Goal: Task Accomplishment & Management: Complete application form

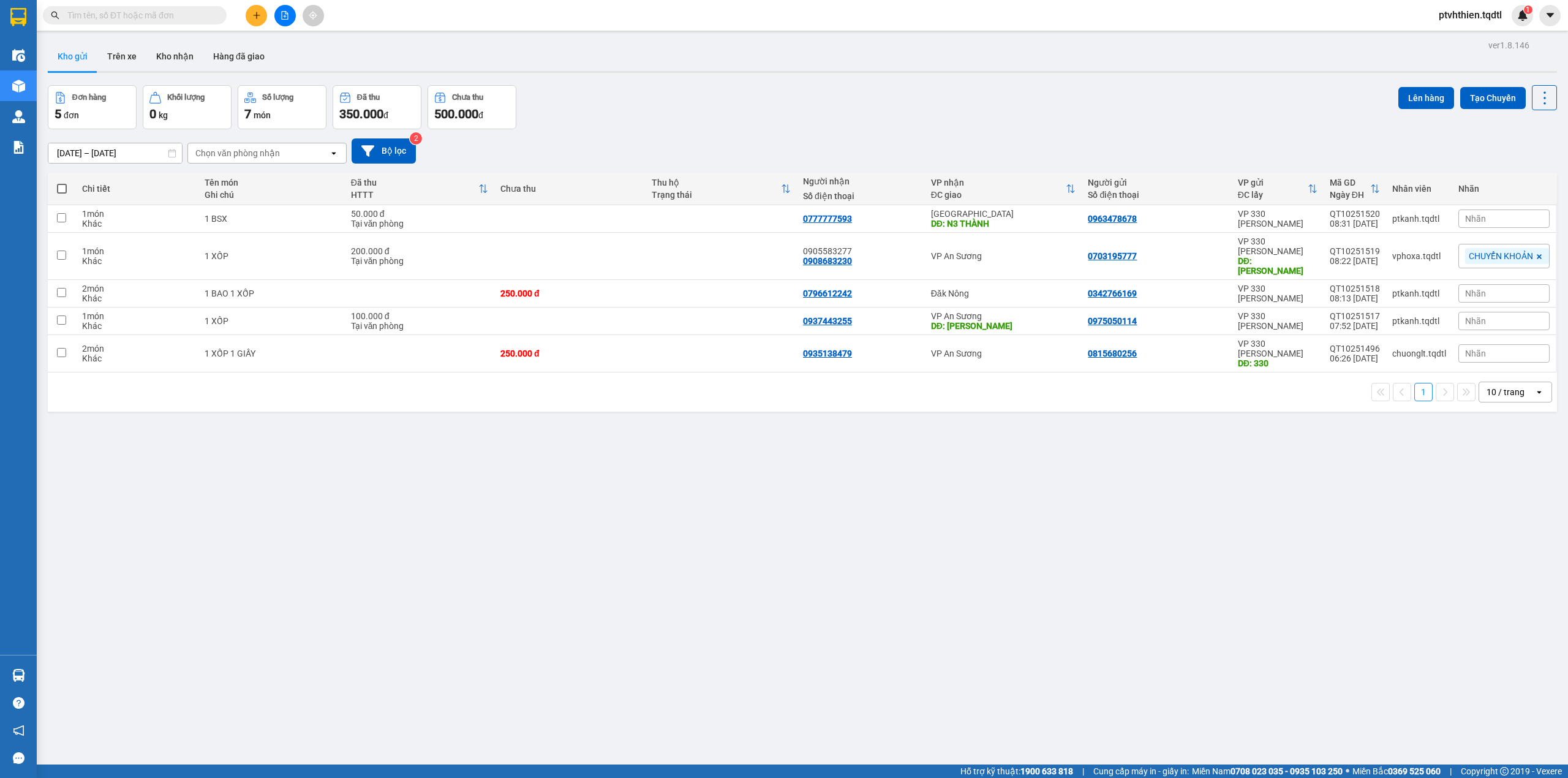
click at [150, 17] on input "text" at bounding box center [140, 15] width 145 height 14
paste input "SG10250579"
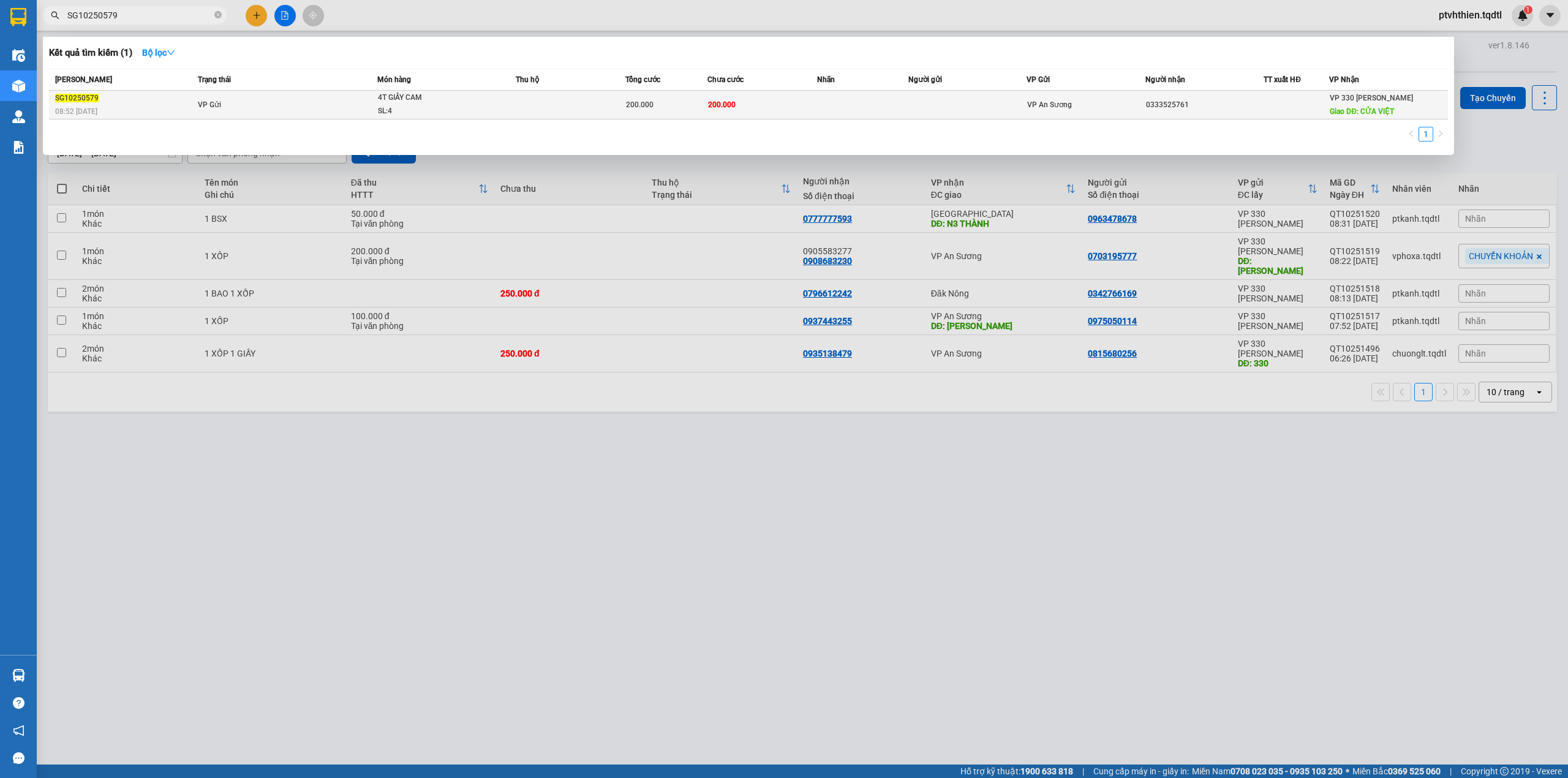
type input "SG10250579"
click at [221, 103] on td "VP Gửi" at bounding box center [286, 105] width 183 height 29
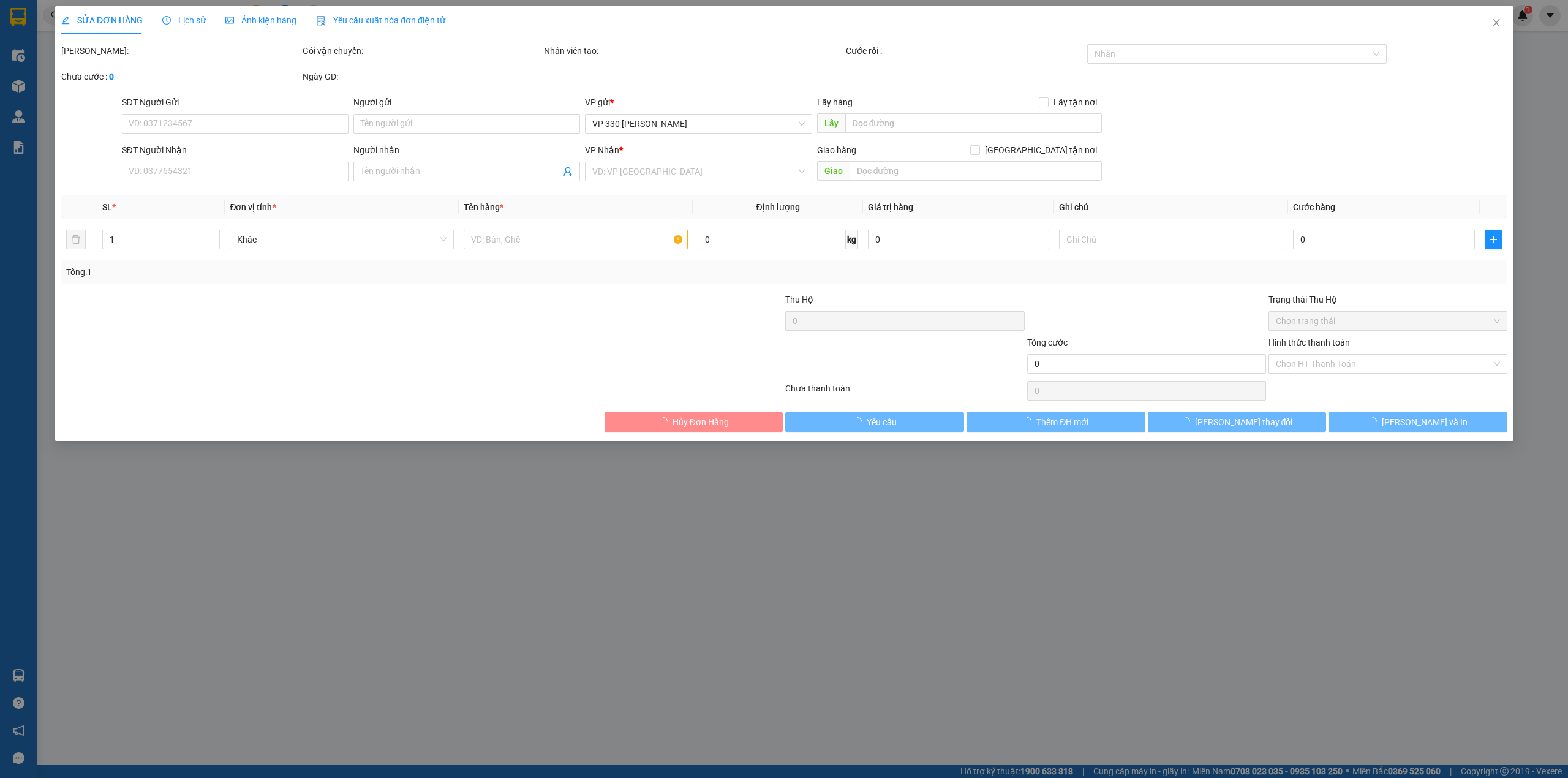
type input "0333525761"
type input "CỬA VIỆT"
type input "200.000"
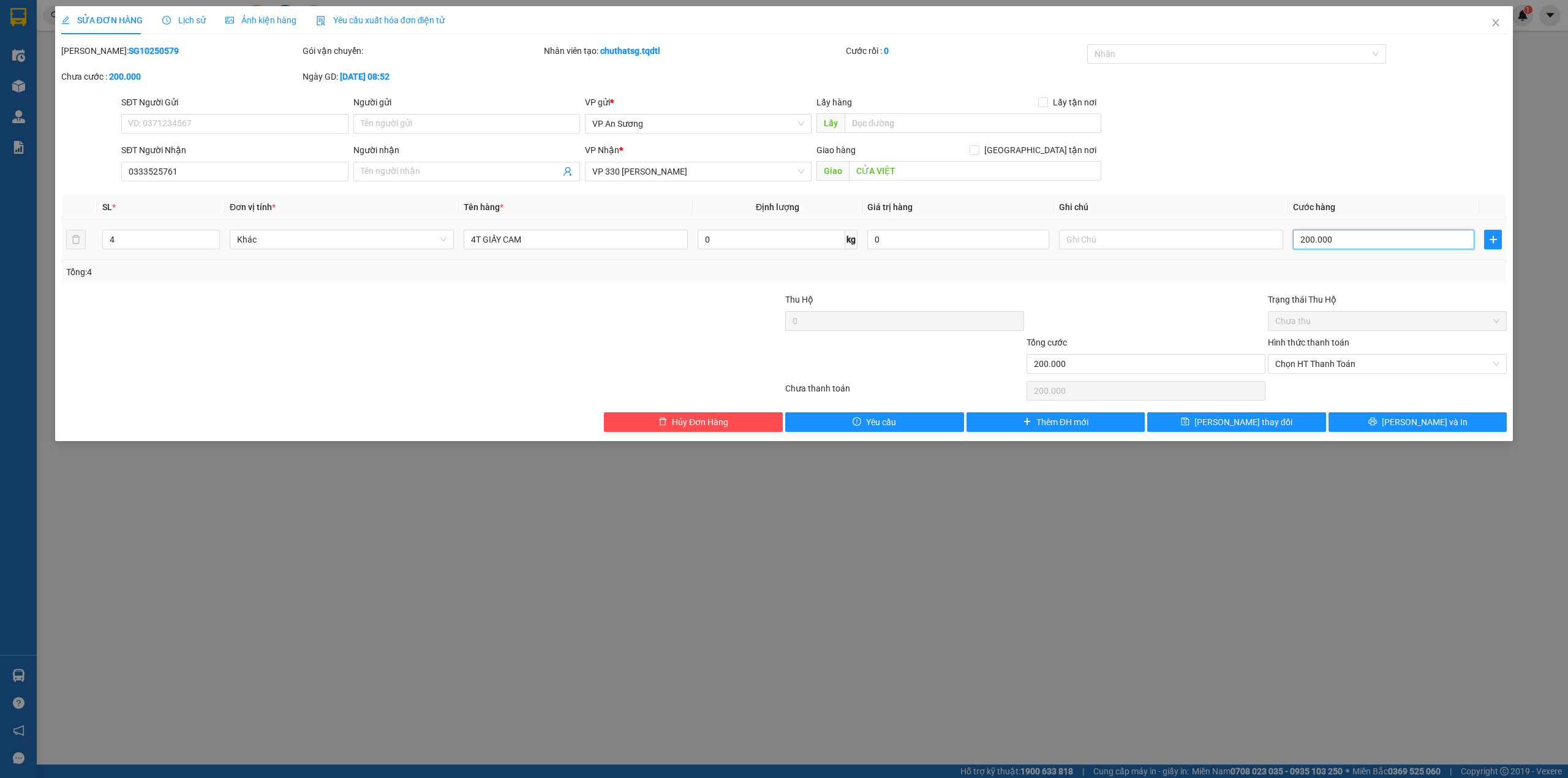
click at [1350, 241] on input "200.000" at bounding box center [1383, 239] width 181 height 19
type input "1"
type input "15"
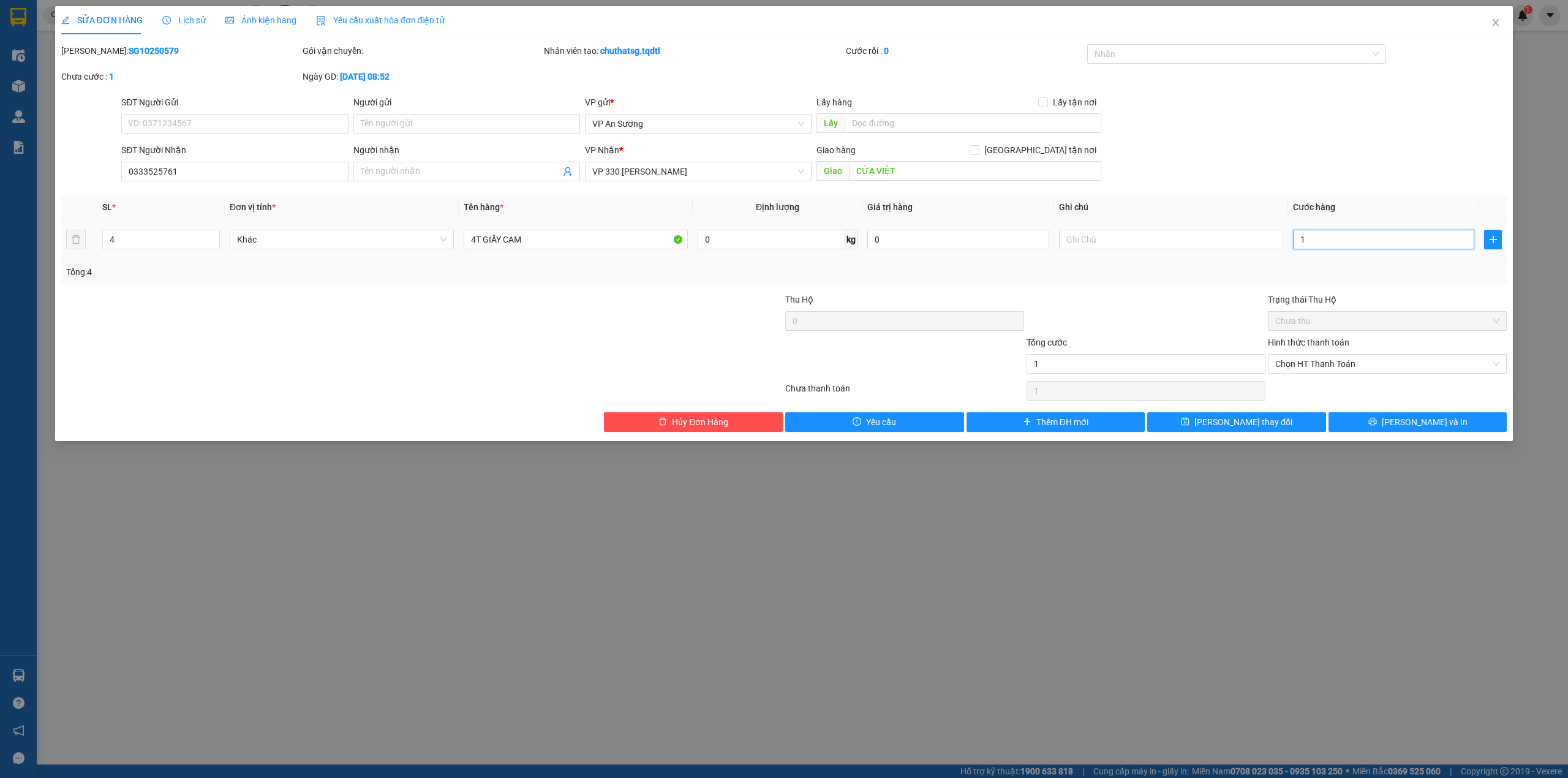
type input "15"
type input "150"
type input "1.500"
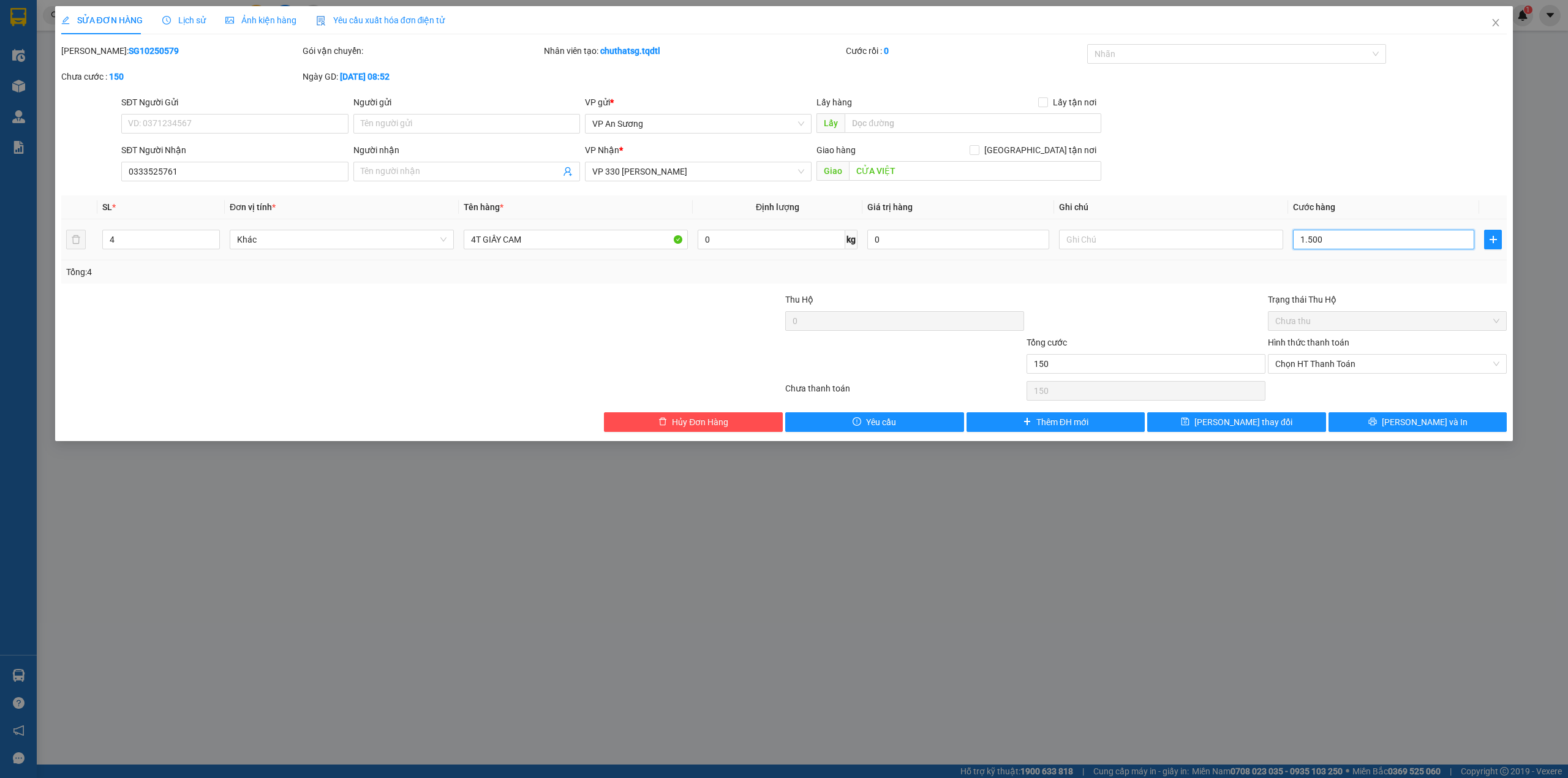
type input "1.500"
type input "15.000"
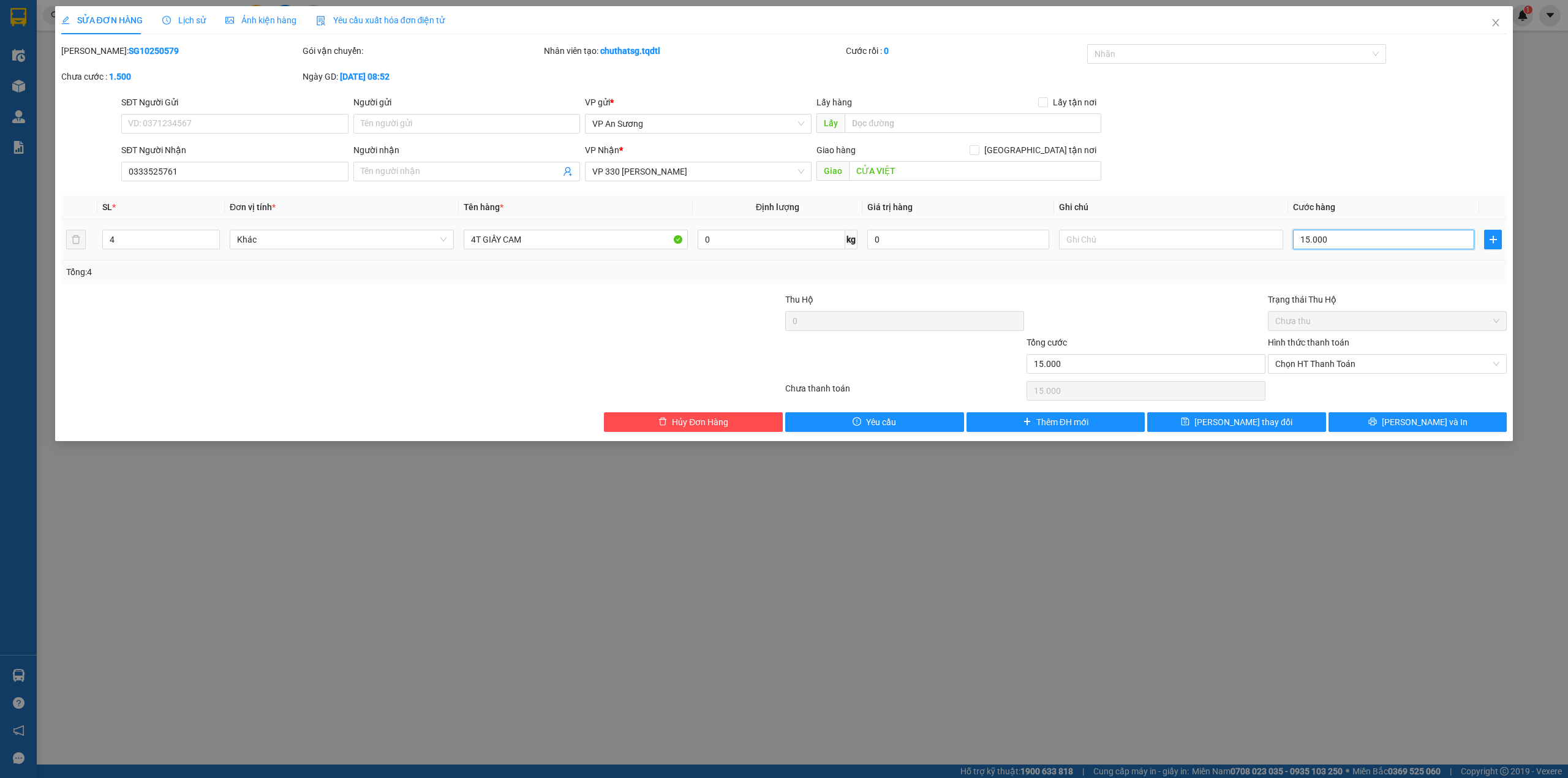
type input "150.000"
click at [1186, 424] on button "Lưu thay đổi" at bounding box center [1237, 422] width 179 height 19
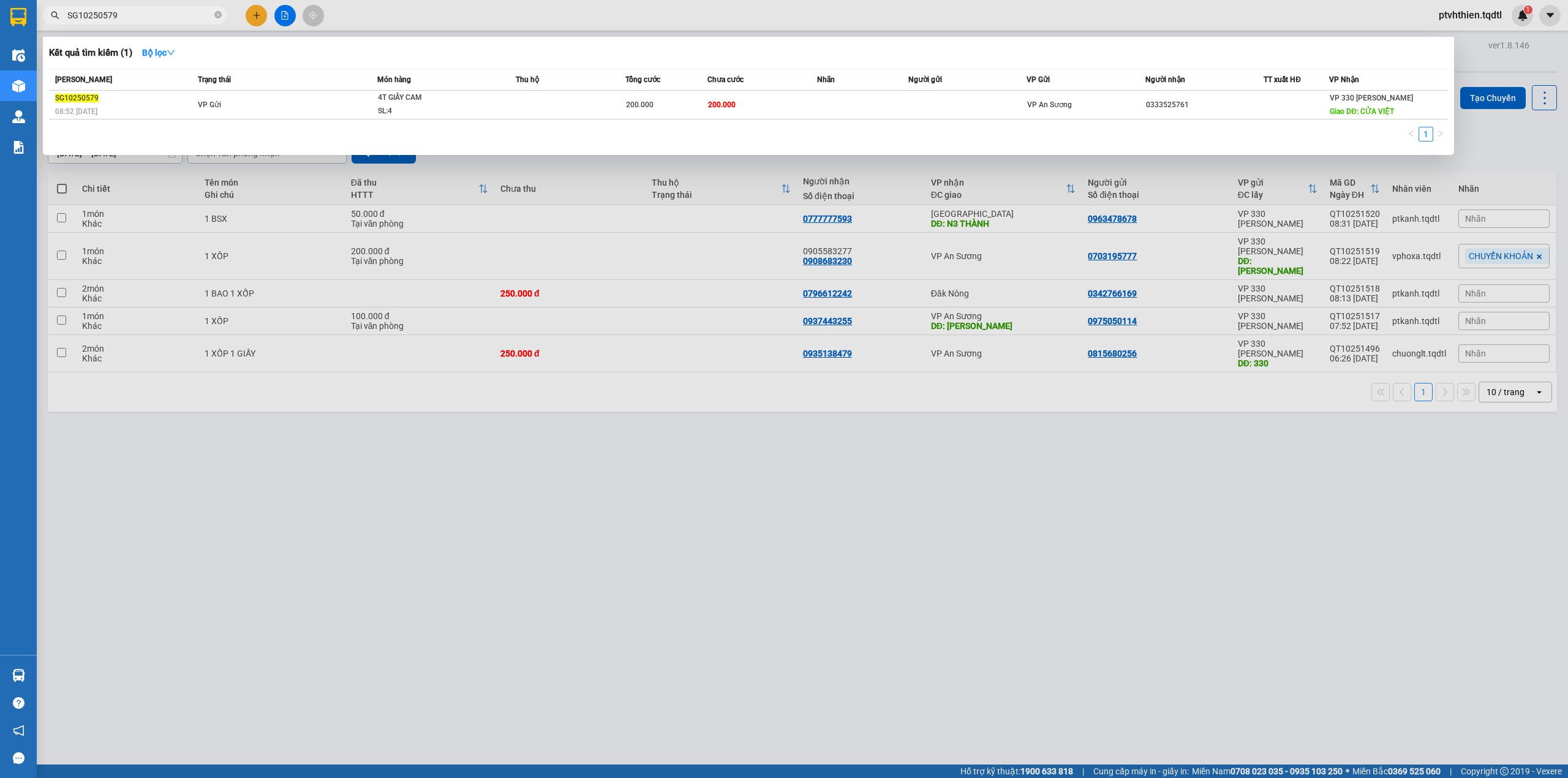
click at [174, 19] on input "SG10250579" at bounding box center [140, 15] width 145 height 14
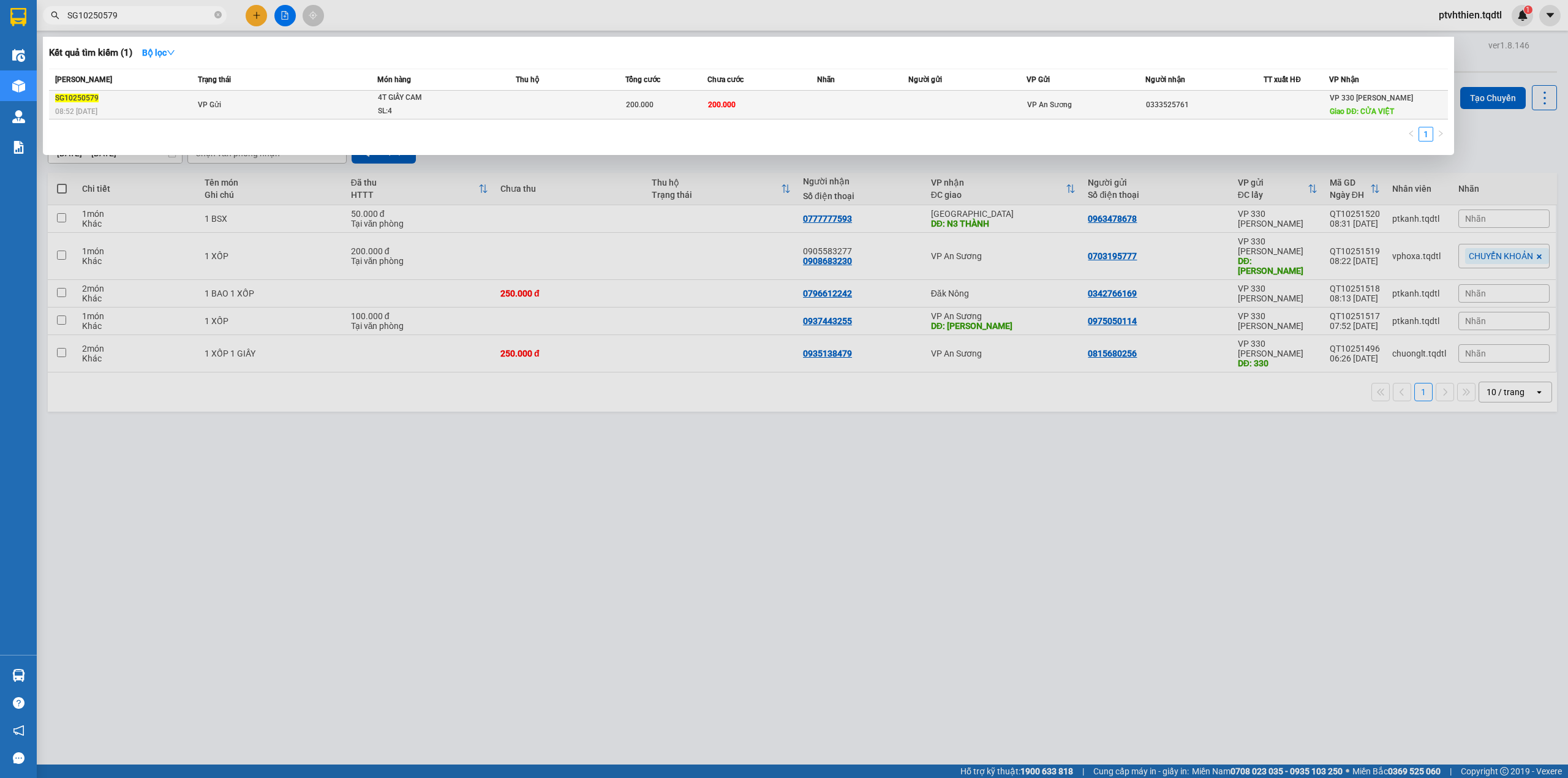
click at [173, 99] on div "SG10250579" at bounding box center [125, 98] width 139 height 13
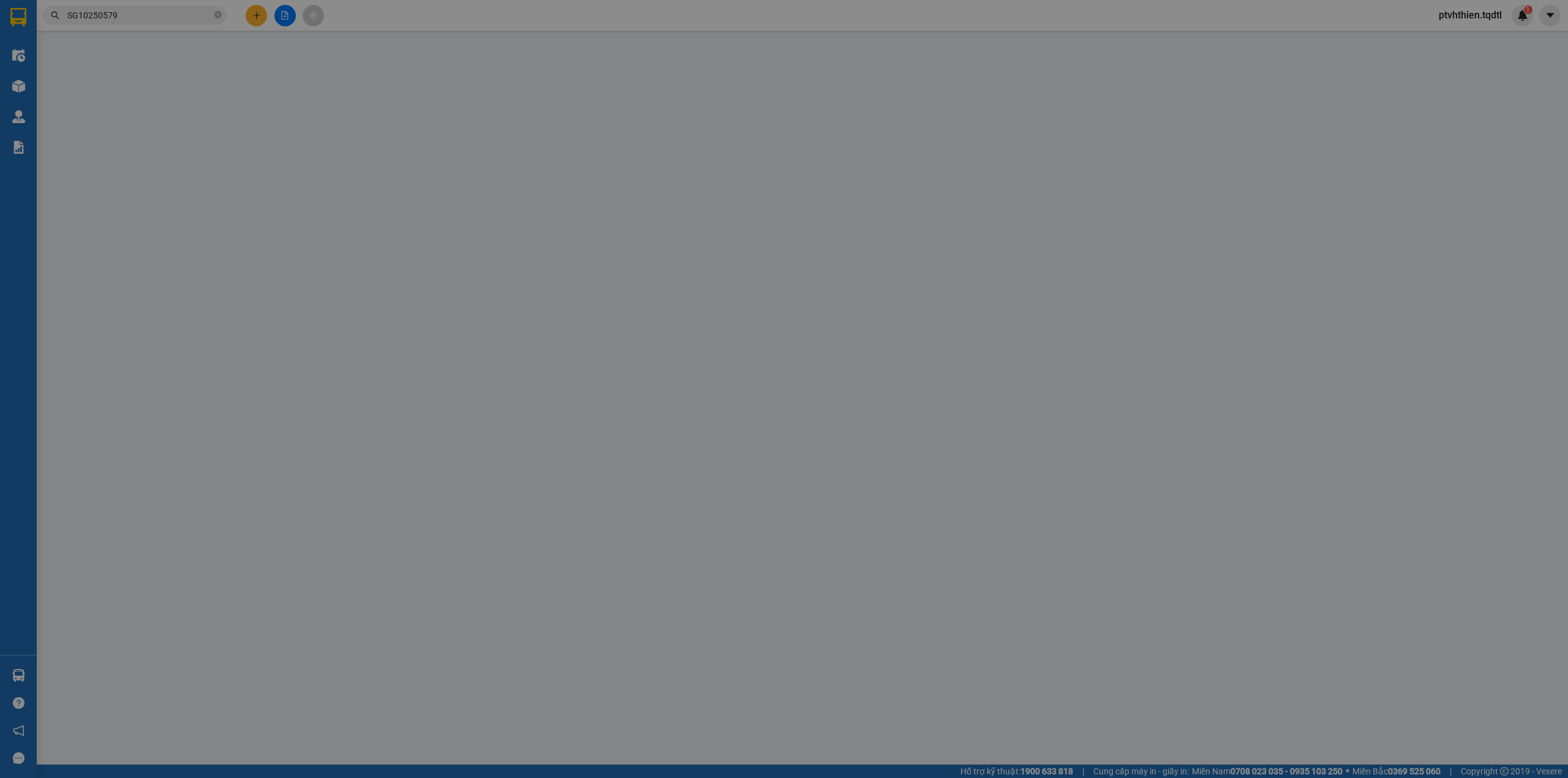
type input "0333525761"
type input "CỬA VIỆT"
type input "150.000"
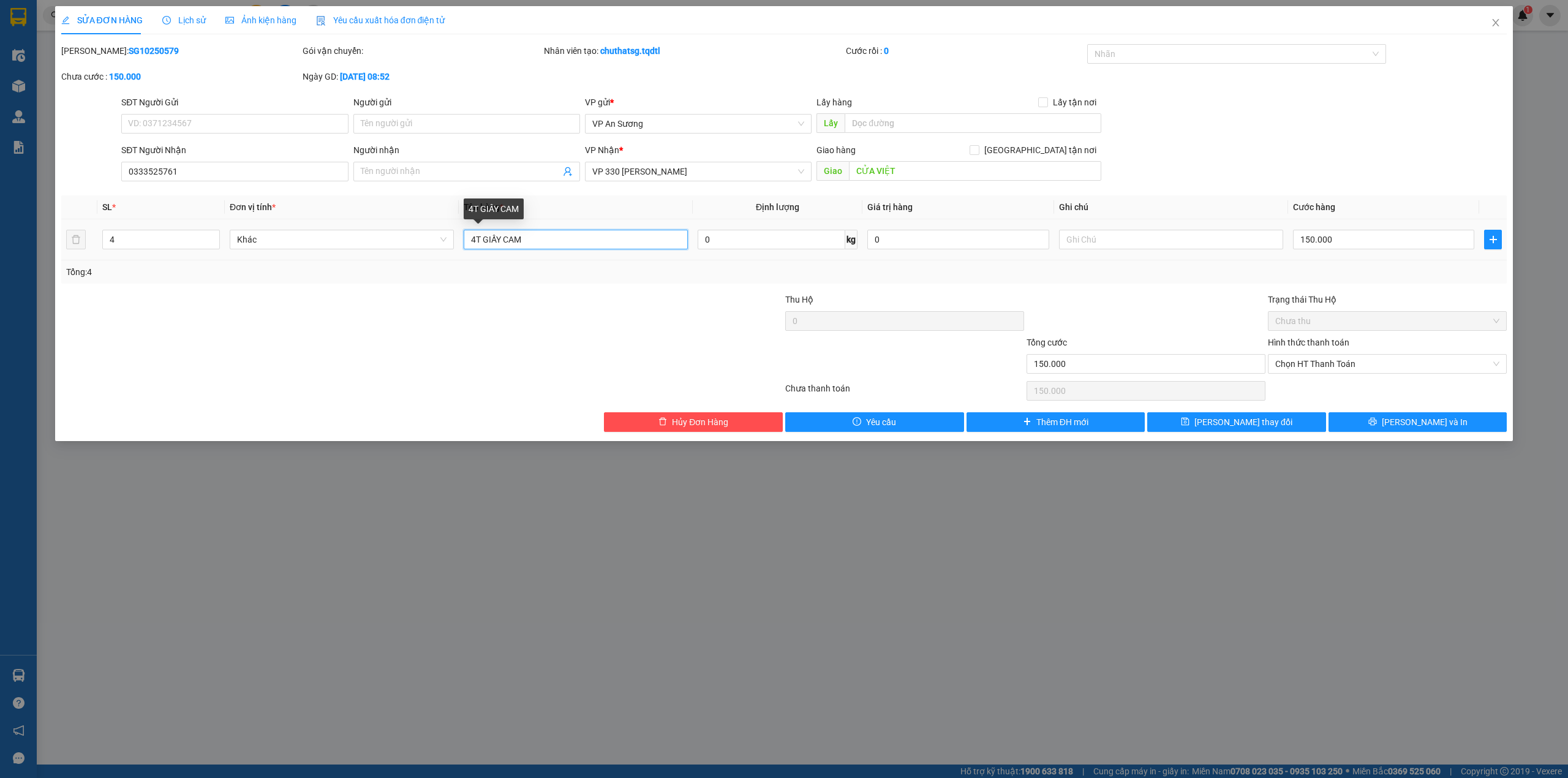
click at [473, 243] on input "4T GIẤY CAM" at bounding box center [575, 239] width 224 height 19
click at [476, 243] on input "4T GIẤY CAM" at bounding box center [575, 239] width 224 height 19
type input "3T GIẤY CAM"
click at [1233, 427] on span "Lưu thay đổi" at bounding box center [1243, 422] width 98 height 14
